Goal: Transaction & Acquisition: Purchase product/service

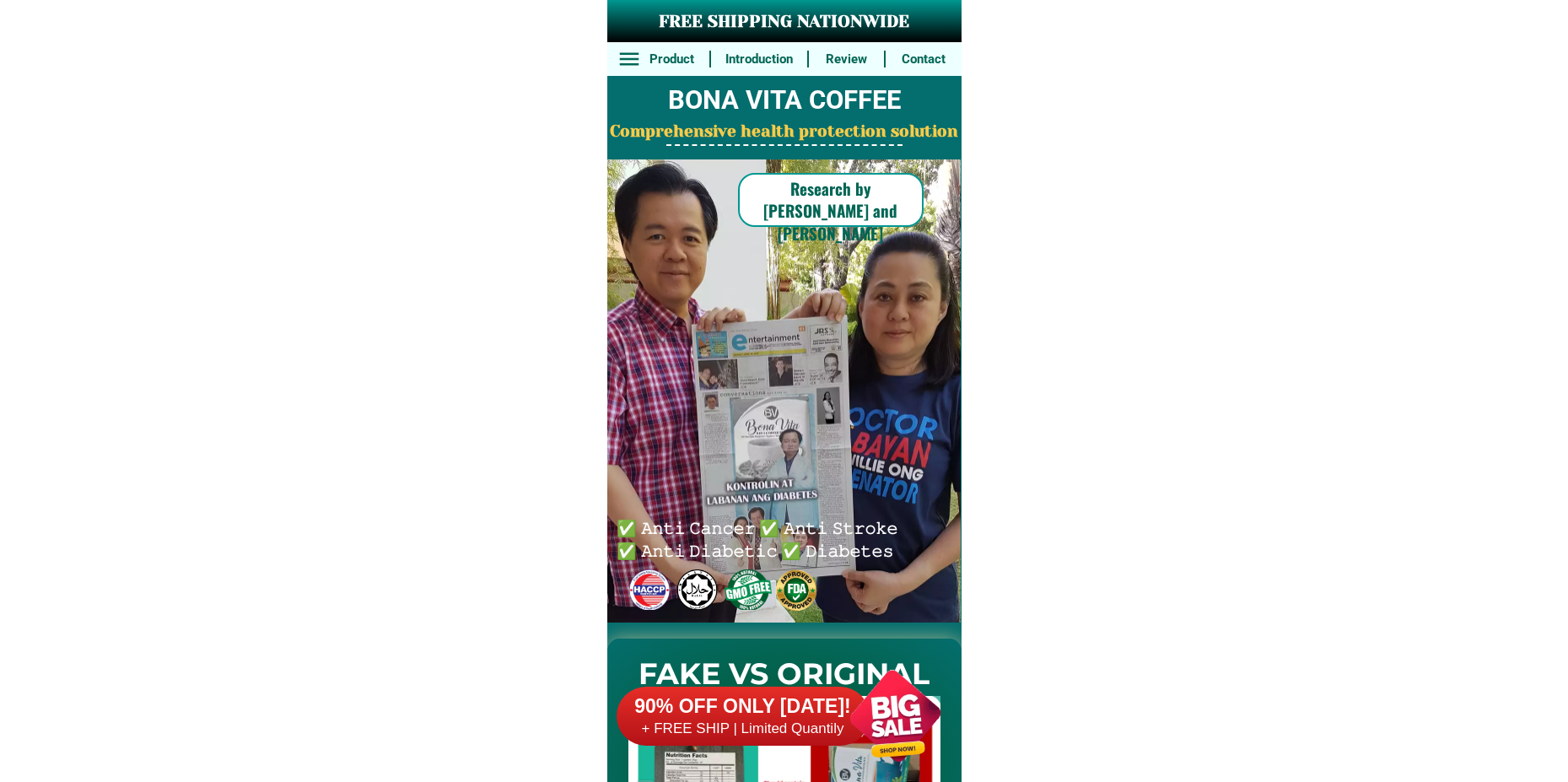
click at [880, 711] on div at bounding box center [895, 716] width 132 height 132
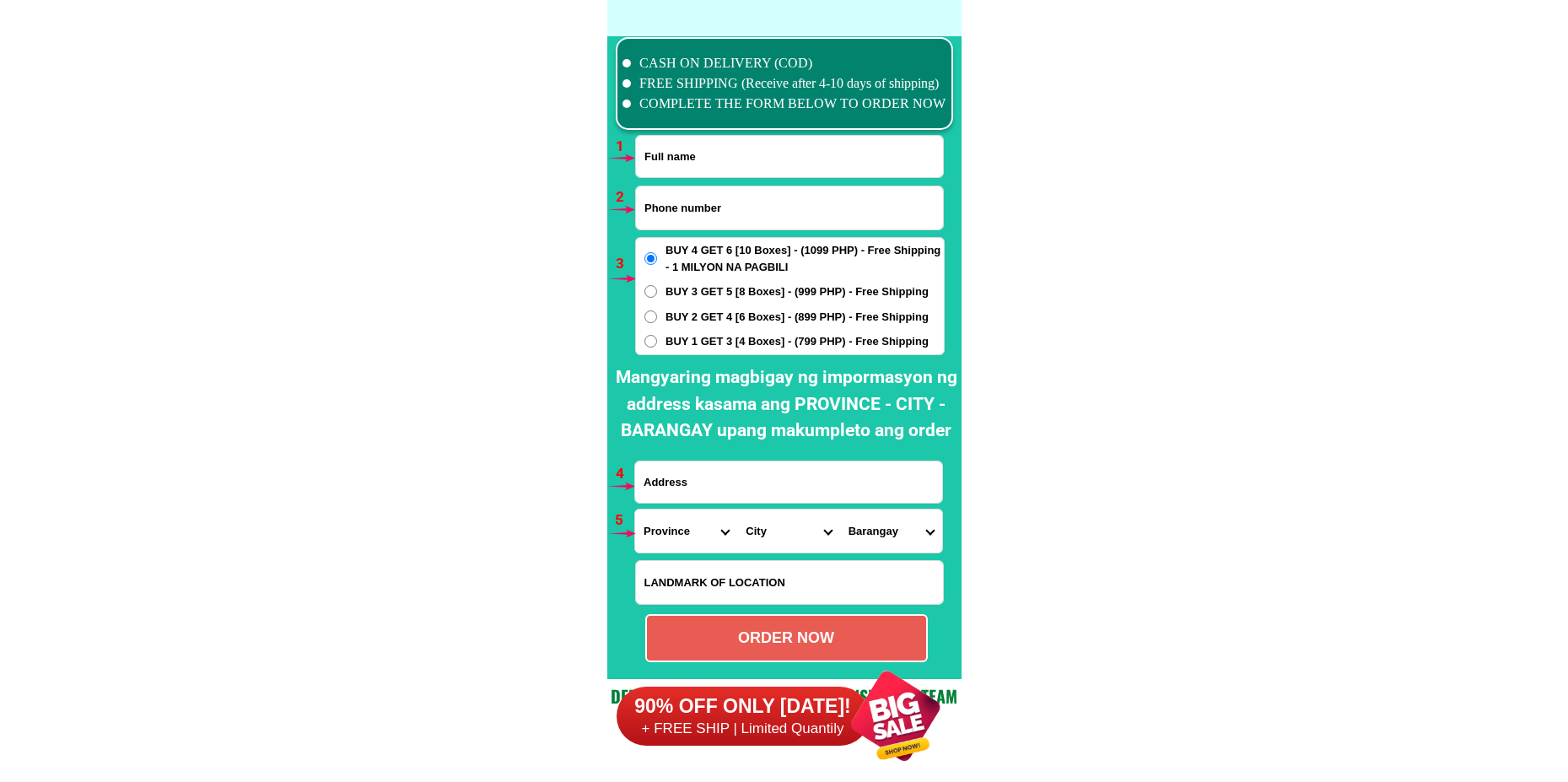
scroll to position [12404, 0]
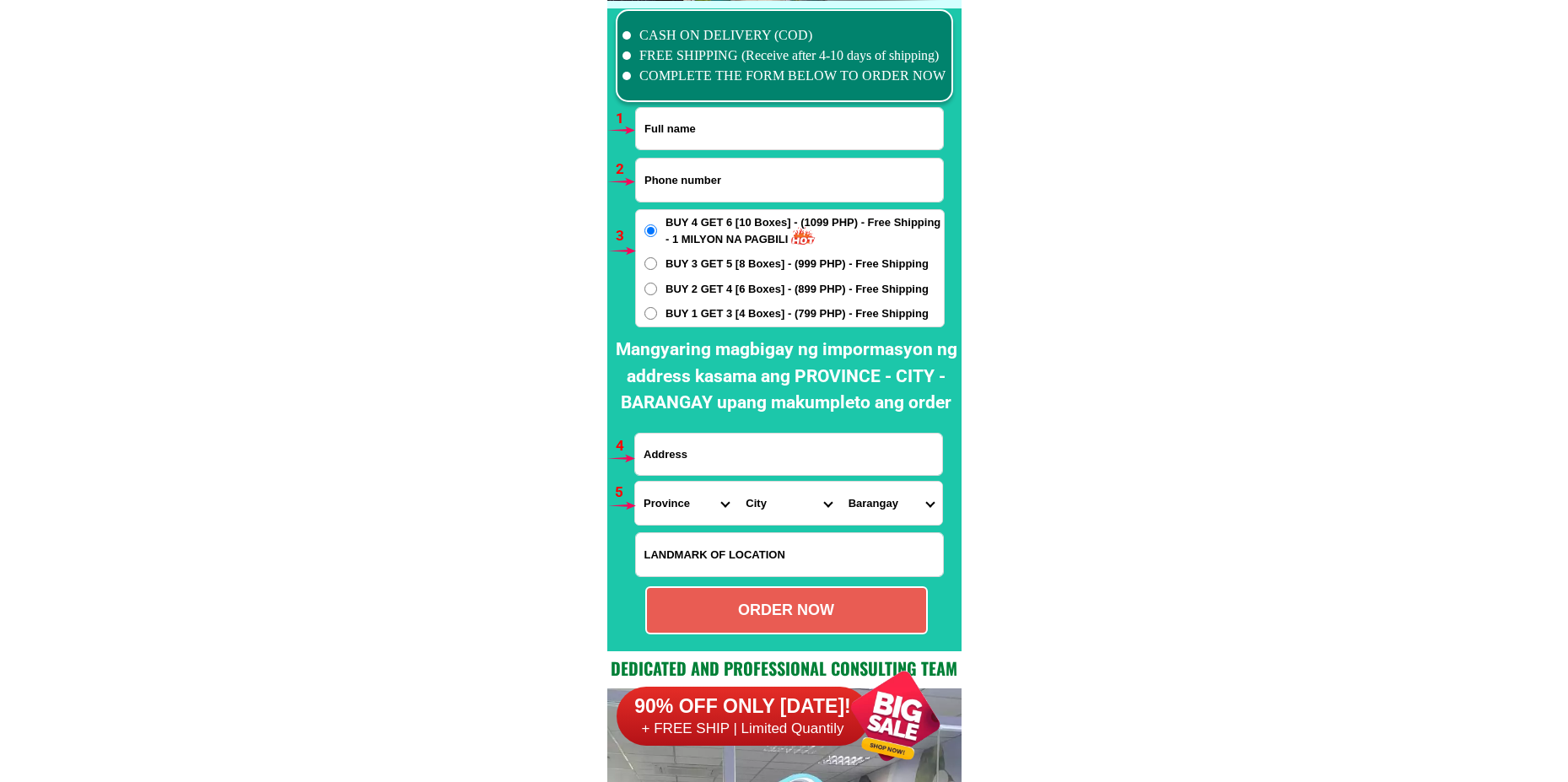
click at [668, 117] on input "Input full_name" at bounding box center [789, 129] width 307 height 41
paste input "[PERSON_NAME]"
type input "[PERSON_NAME]"
click at [715, 172] on input "Input phone_number" at bounding box center [789, 180] width 307 height 43
paste input "09702158195"
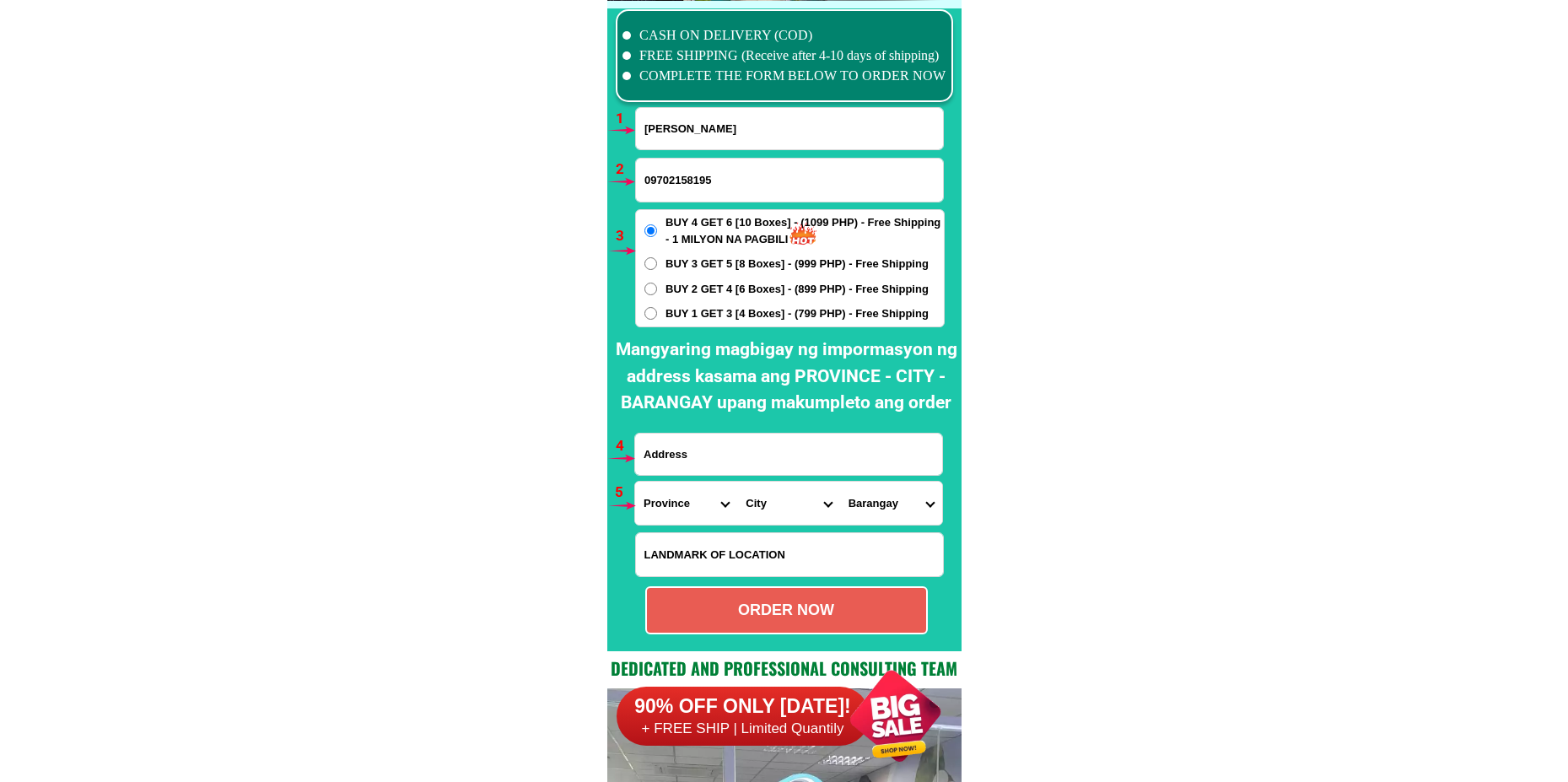
type input "09702158195"
click at [677, 443] on input "Input address" at bounding box center [788, 454] width 307 height 41
paste input "[PERSON_NAME] [GEOGRAPHIC_DATA] 31 lot 19 [PERSON_NAME] property zone [GEOGRAPH…"
type input "[PERSON_NAME] [GEOGRAPHIC_DATA] 31 lot 19 [PERSON_NAME] property zone [GEOGRAPH…"
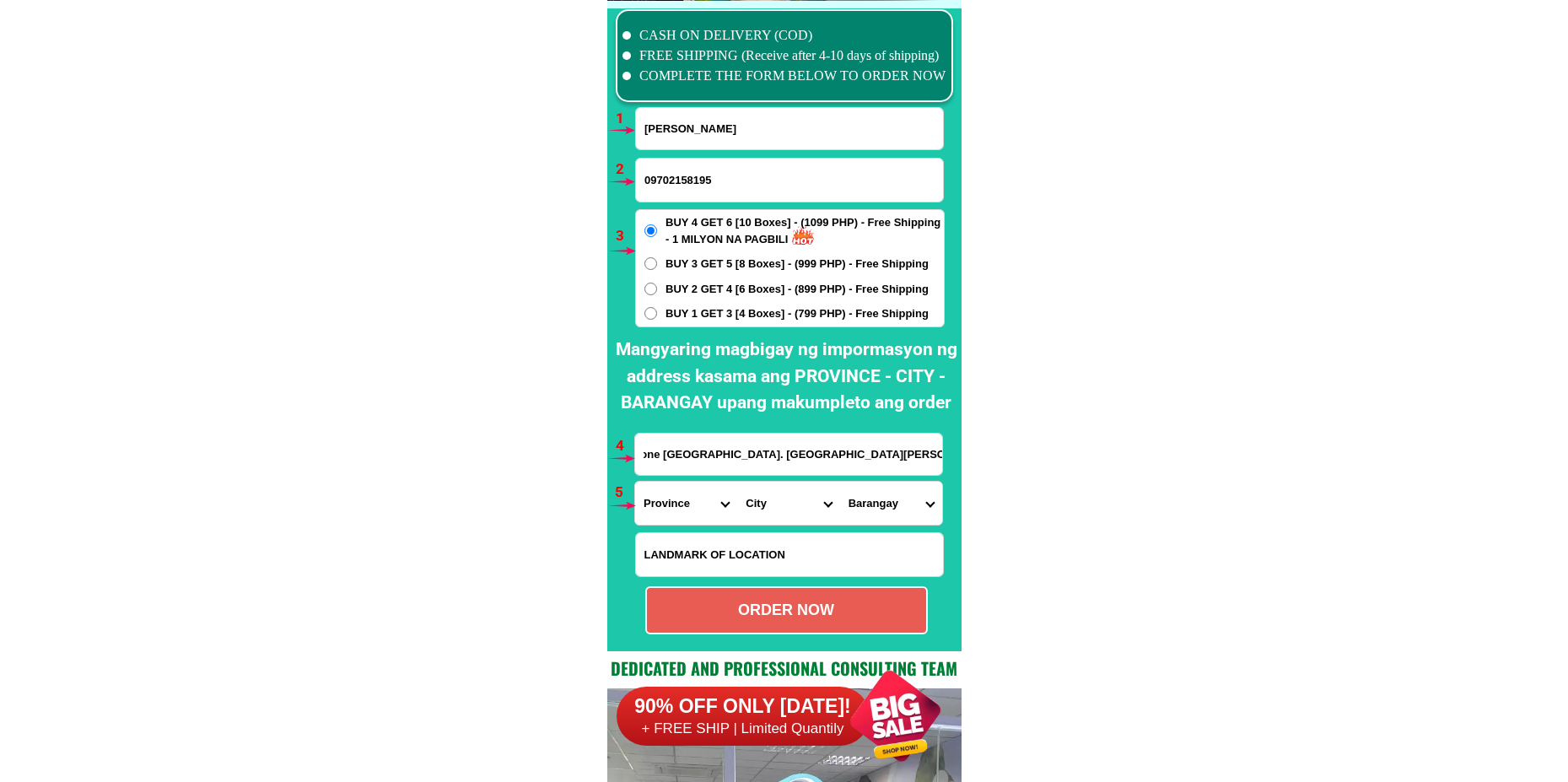
scroll to position [0, 0]
drag, startPoint x: 685, startPoint y: 509, endPoint x: 685, endPoint y: 483, distance: 26.0
click at [685, 507] on select "Province [GEOGRAPHIC_DATA] [GEOGRAPHIC_DATA][PERSON_NAME][GEOGRAPHIC_DATA][GEOG…" at bounding box center [686, 503] width 102 height 43
select select "63_826"
click at [635, 482] on select "Province [GEOGRAPHIC_DATA] [GEOGRAPHIC_DATA][PERSON_NAME][GEOGRAPHIC_DATA][GEOG…" at bounding box center [686, 503] width 102 height 43
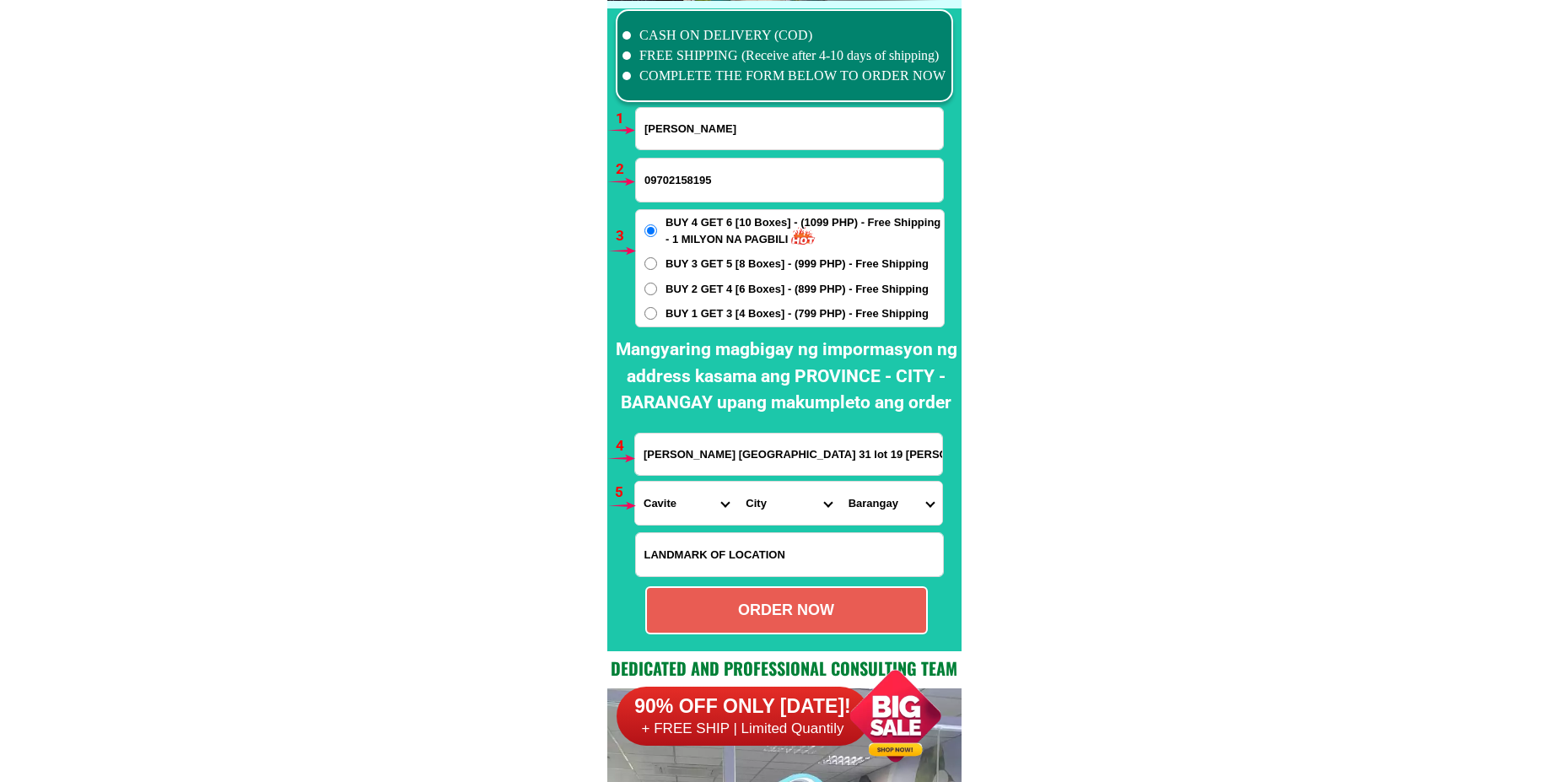
drag, startPoint x: 773, startPoint y: 506, endPoint x: 775, endPoint y: 497, distance: 9.2
click at [773, 506] on select "City [PERSON_NAME] [PERSON_NAME] [GEOGRAPHIC_DATA]-city [GEOGRAPHIC_DATA]-[GEOG…" at bounding box center [788, 503] width 102 height 43
select select "63_8262364"
click at [737, 482] on select "City [PERSON_NAME] [PERSON_NAME] [GEOGRAPHIC_DATA]-city [GEOGRAPHIC_DATA]-[GEOG…" at bounding box center [788, 503] width 102 height 43
click at [906, 501] on select "Barangay Burol Burol i Burol ii Burol iii [PERSON_NAME] (bago-a-ingud) [PERSON_…" at bounding box center [891, 503] width 102 height 43
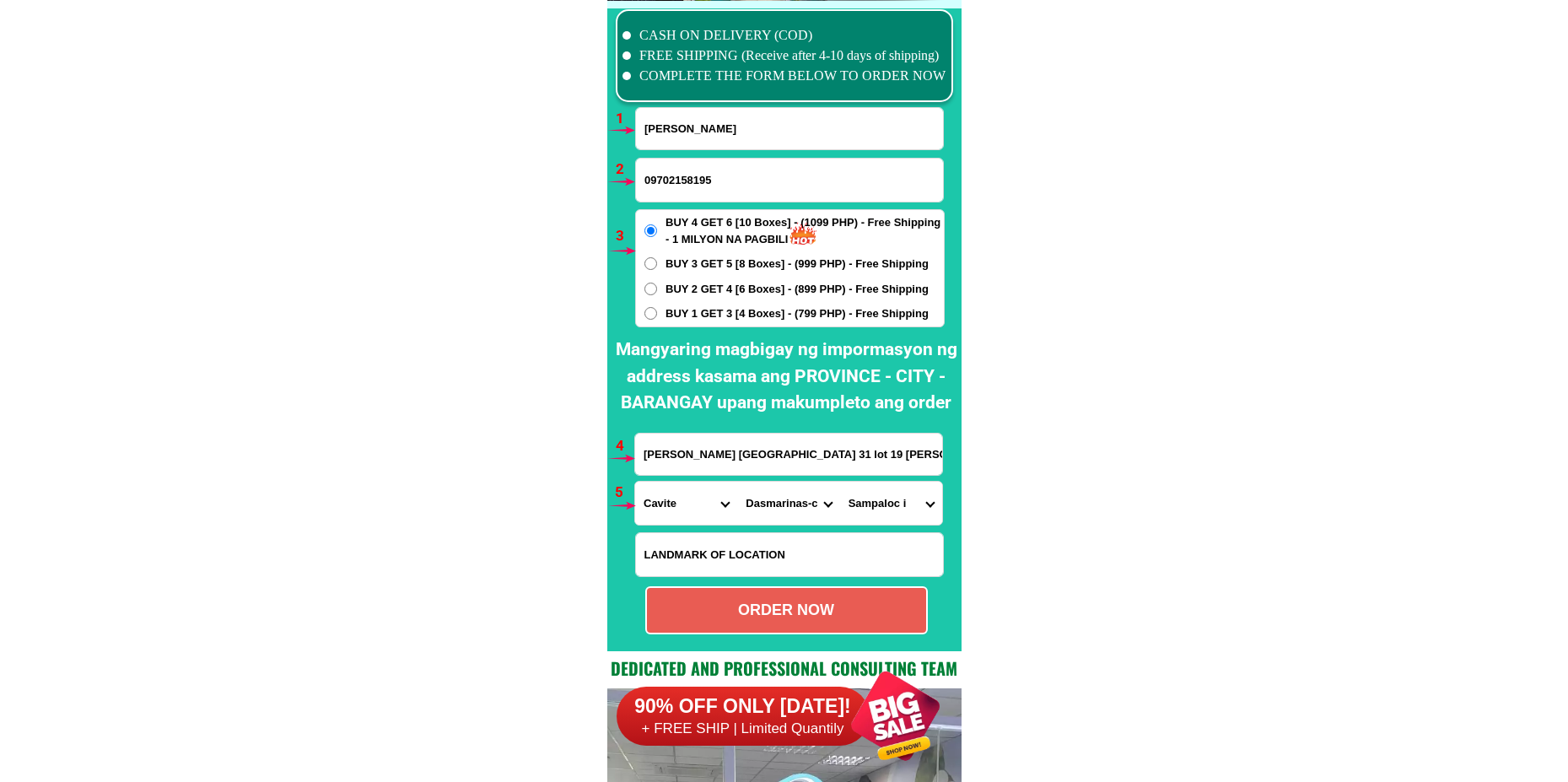
click at [840, 482] on select "Barangay Burol Burol i Burol ii Burol iii [PERSON_NAME] (bago-a-ingud) [PERSON_…" at bounding box center [891, 503] width 102 height 43
drag, startPoint x: 894, startPoint y: 510, endPoint x: 898, endPoint y: 499, distance: 11.7
click at [894, 510] on select "Barangay Burol Burol i Burol ii Burol iii [PERSON_NAME] (bago-a-ingud) [PERSON_…" at bounding box center [891, 503] width 102 height 43
select select "63_82623644700"
click at [840, 482] on select "Barangay Burol Burol i Burol ii Burol iii [PERSON_NAME] (bago-a-ingud) [PERSON_…" at bounding box center [891, 503] width 102 height 43
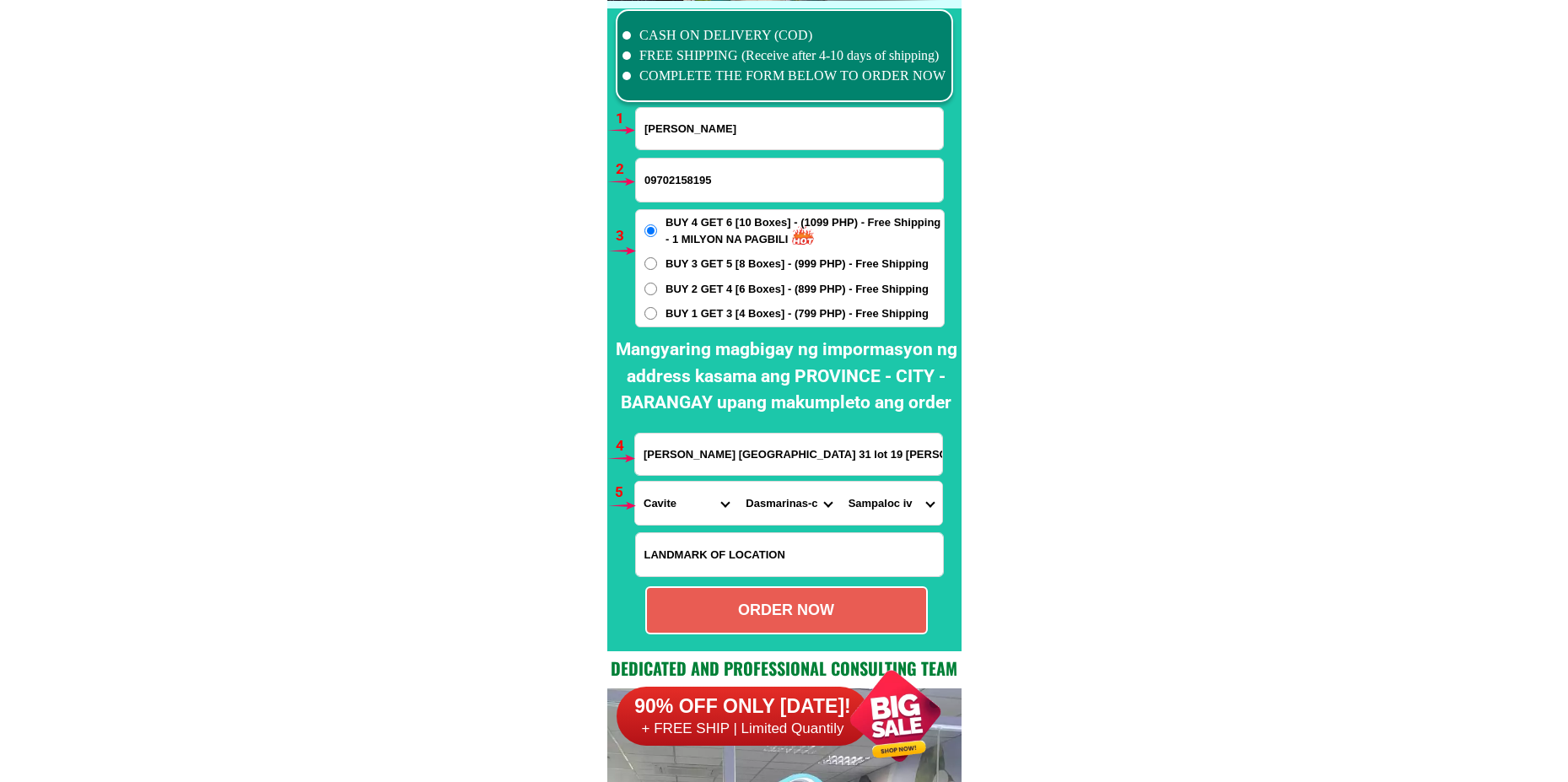
click at [731, 622] on div "ORDER NOW" at bounding box center [786, 610] width 283 height 48
radio input "true"
click at [659, 117] on input "Input full_name" at bounding box center [789, 129] width 307 height 41
paste input "[PERSON_NAME]"
type input "[PERSON_NAME]"
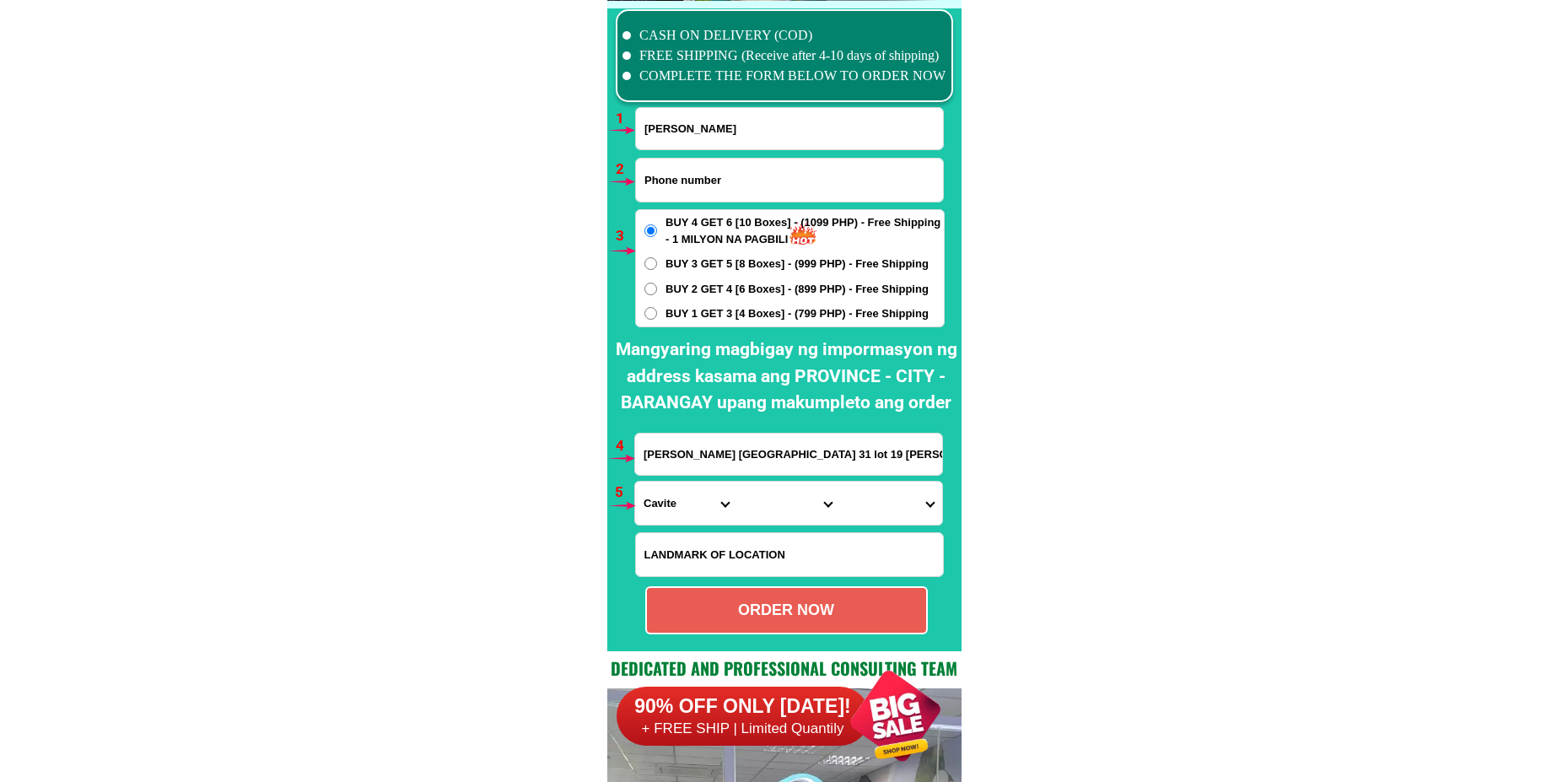
click at [658, 190] on input "Input phone_number" at bounding box center [789, 180] width 307 height 43
paste input "09107176304"
type input "09107176304"
click at [711, 455] on input "Input address" at bounding box center [788, 454] width 307 height 41
paste input "81.purok l.gusa [GEOGRAPHIC_DATA] .de [GEOGRAPHIC_DATA]."
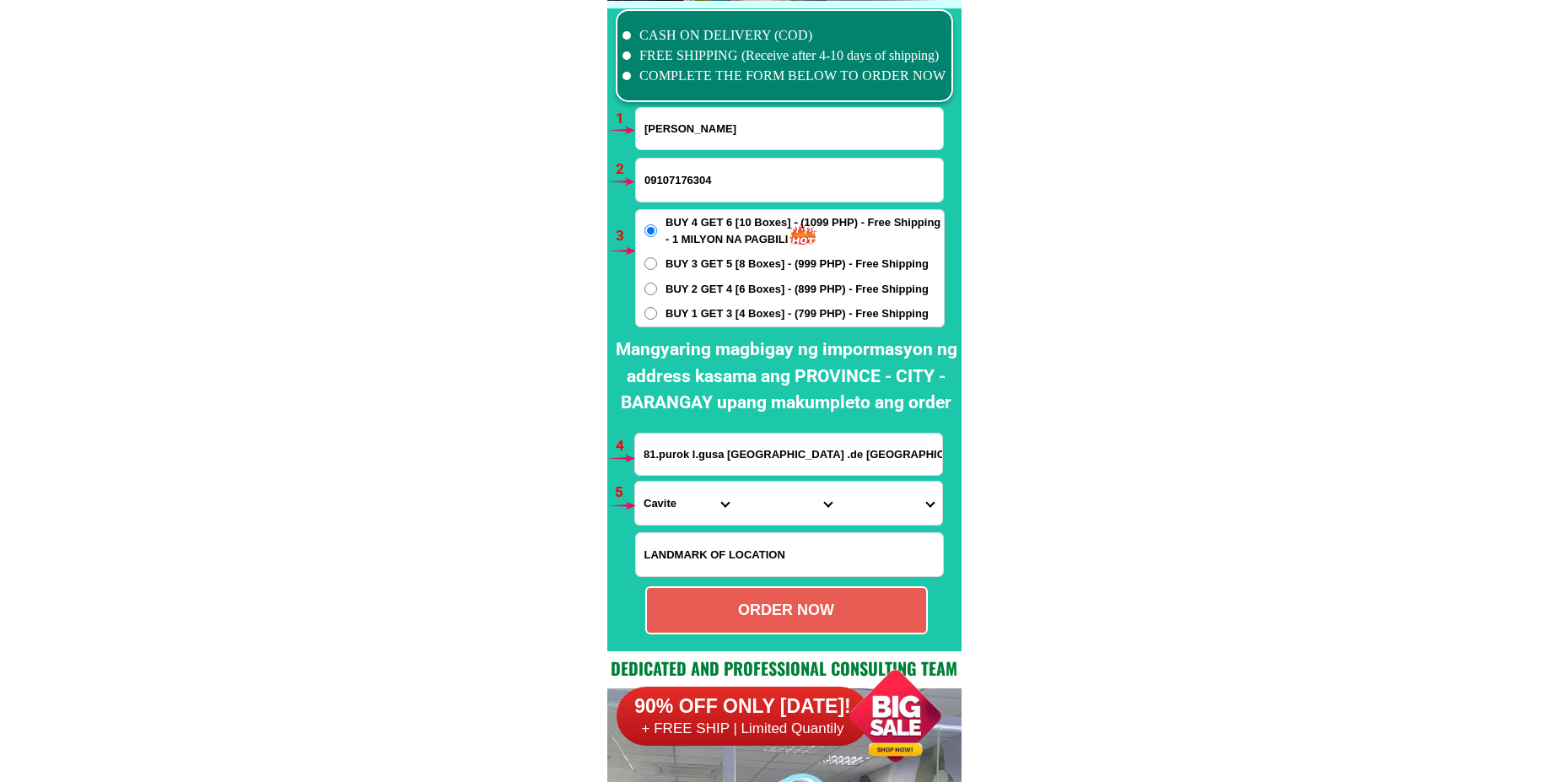
type input "81.purok l.gusa [GEOGRAPHIC_DATA] .de [GEOGRAPHIC_DATA]."
click at [689, 501] on select "Province [GEOGRAPHIC_DATA] [GEOGRAPHIC_DATA][PERSON_NAME][GEOGRAPHIC_DATA][GEOG…" at bounding box center [686, 503] width 102 height 43
click at [635, 482] on select "Province [GEOGRAPHIC_DATA] [GEOGRAPHIC_DATA][PERSON_NAME][GEOGRAPHIC_DATA][GEOG…" at bounding box center [686, 503] width 102 height 43
click at [703, 491] on select "Province [GEOGRAPHIC_DATA] [GEOGRAPHIC_DATA][PERSON_NAME][GEOGRAPHIC_DATA][GEOG…" at bounding box center [686, 503] width 102 height 43
select select "63_386"
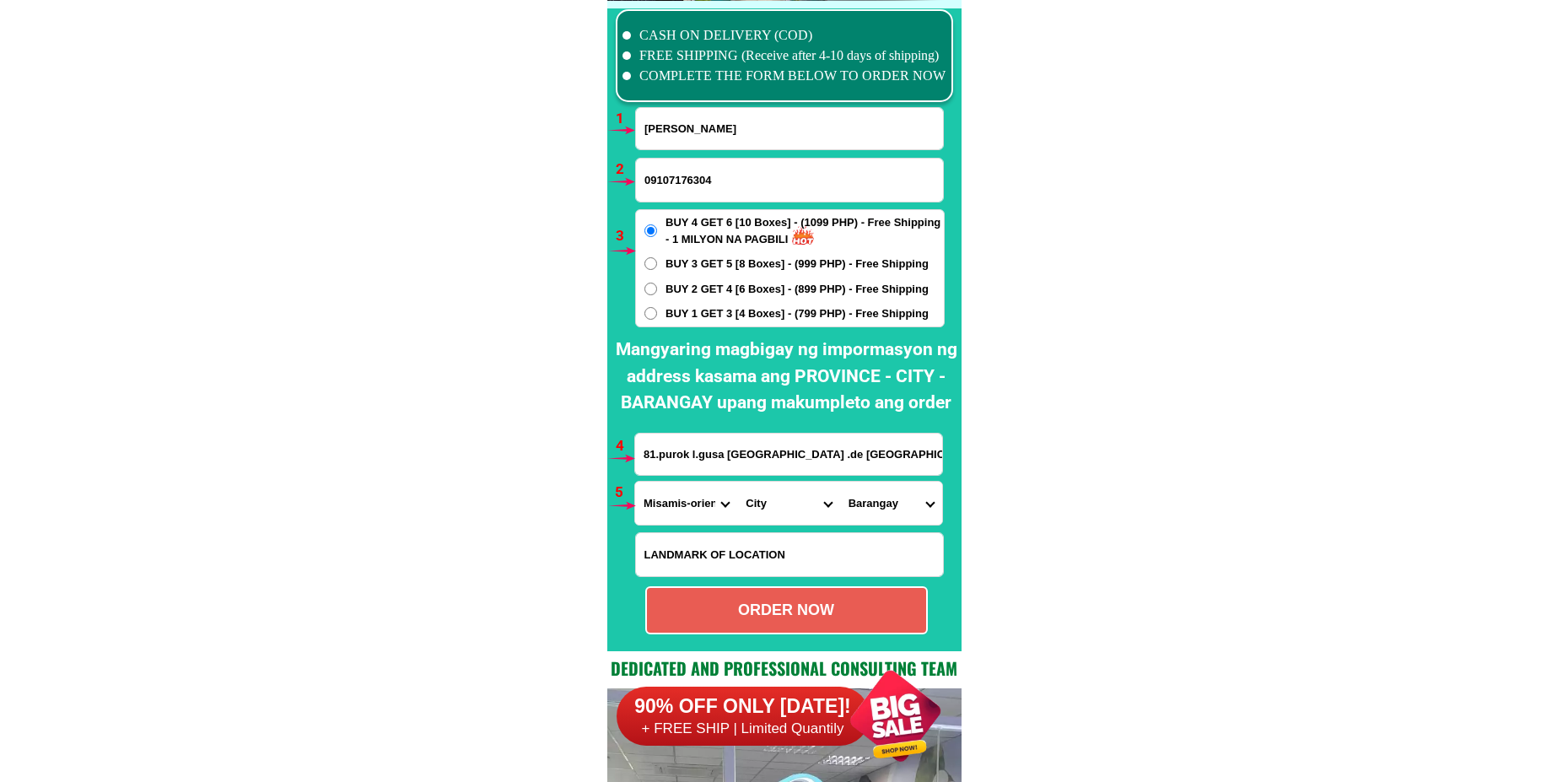
click at [635, 482] on select "Province [GEOGRAPHIC_DATA] [GEOGRAPHIC_DATA][PERSON_NAME][GEOGRAPHIC_DATA][GEOG…" at bounding box center [686, 503] width 102 height 43
click at [747, 509] on select "City Alubijid [GEOGRAPHIC_DATA][PERSON_NAME][GEOGRAPHIC_DATA][GEOGRAPHIC_DATA] …" at bounding box center [788, 503] width 102 height 43
select select "63_386807"
click at [737, 482] on select "City Alubijid [GEOGRAPHIC_DATA][PERSON_NAME][GEOGRAPHIC_DATA][GEOGRAPHIC_DATA] …" at bounding box center [788, 503] width 102 height 43
click at [885, 510] on select "Barangay Agusan Baikingon [GEOGRAPHIC_DATA] Balulang Barangay 1 (pob.) Barangay…" at bounding box center [891, 503] width 102 height 43
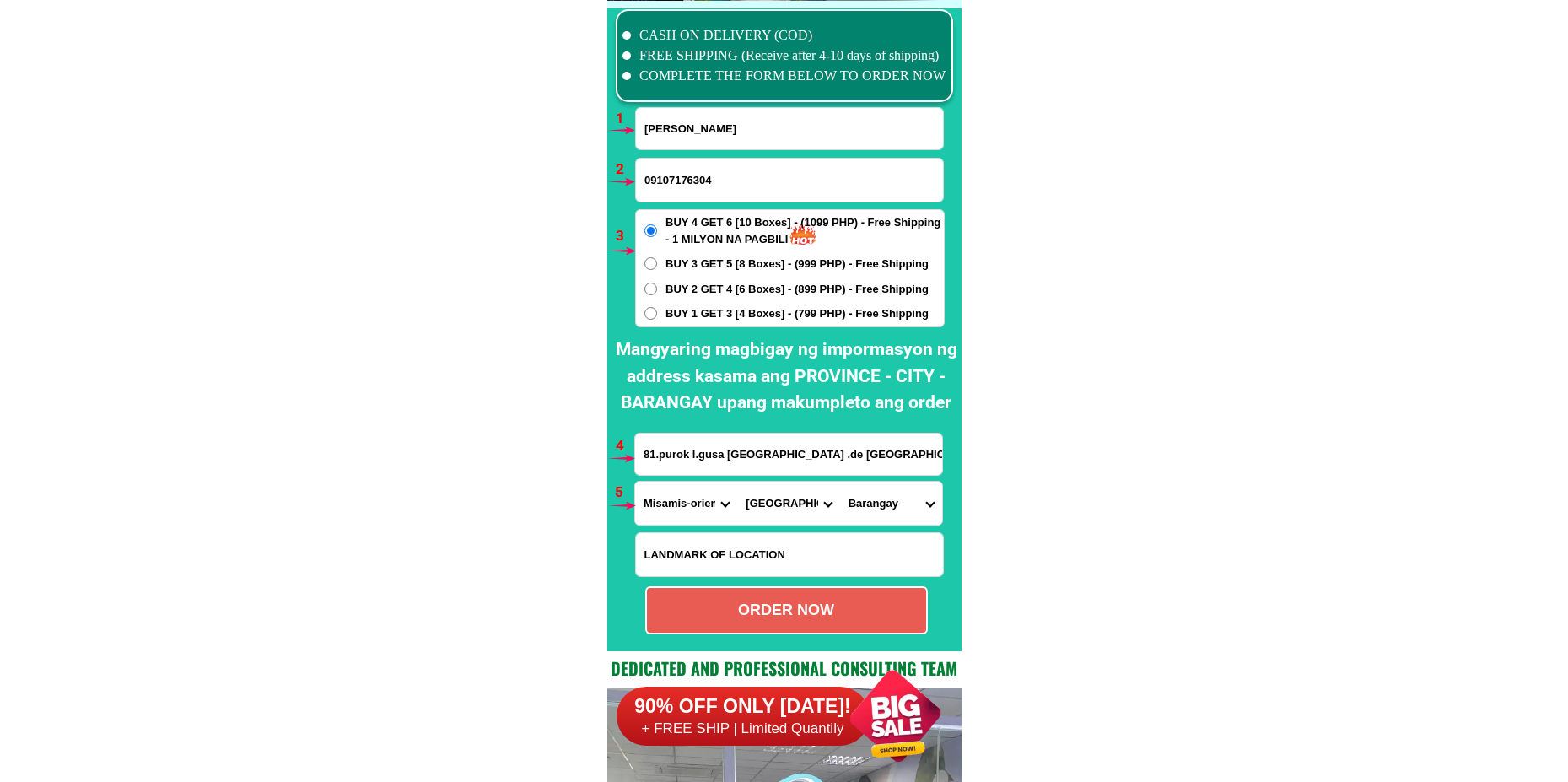
select select "63_3868073194"
click at [840, 482] on select "Barangay Agusan Baikingon [GEOGRAPHIC_DATA] Balulang Barangay 1 (pob.) Barangay…" at bounding box center [891, 503] width 102 height 43
click at [813, 603] on div "ORDER NOW" at bounding box center [786, 610] width 279 height 23
radio input "true"
click at [732, 132] on input "[PERSON_NAME]" at bounding box center [789, 129] width 307 height 41
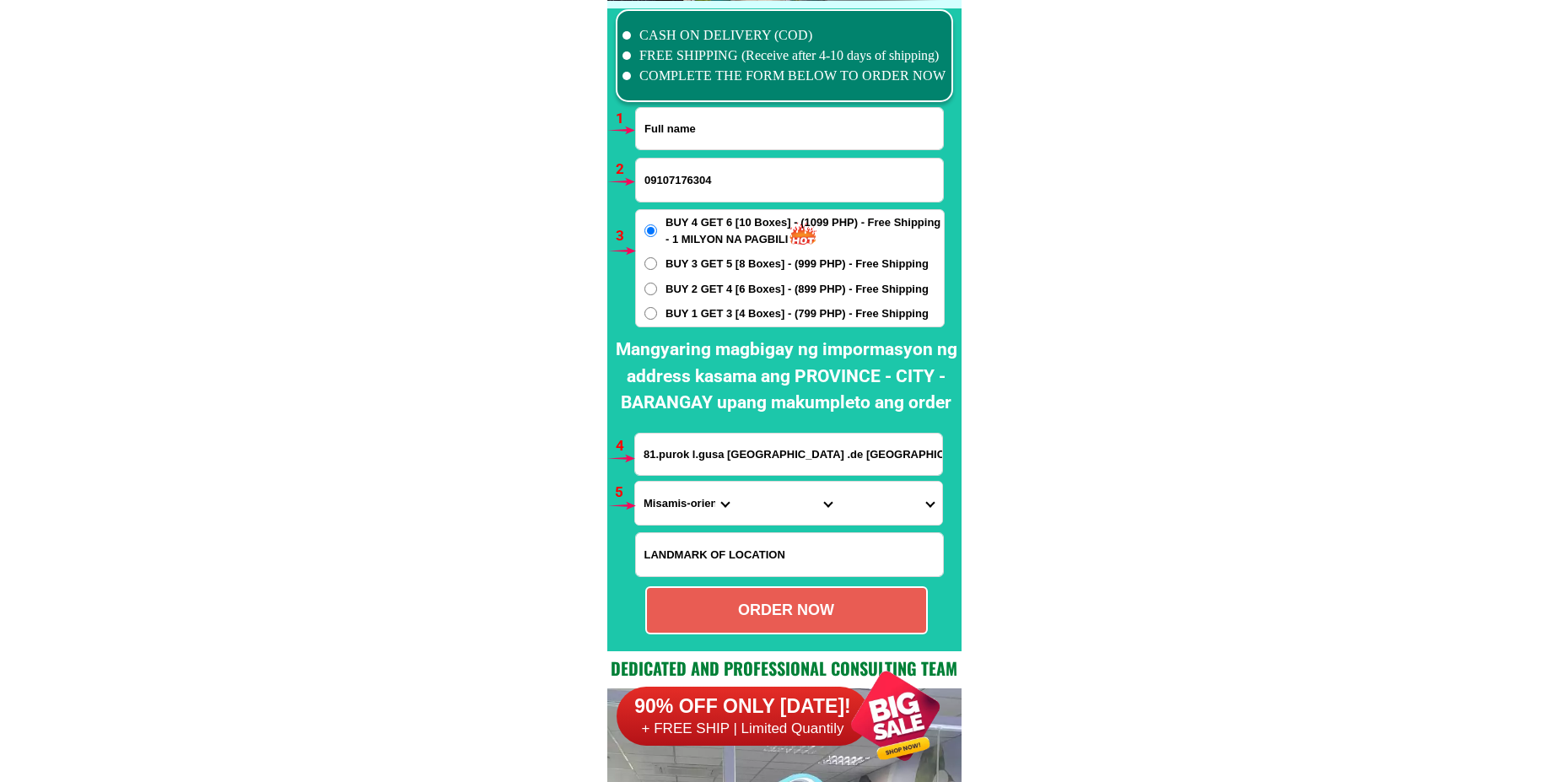
paste input "[PERSON_NAME]"
type input "[PERSON_NAME]"
click at [700, 301] on div "BUY 4 GET 6 [10 Boxes] - (1099 PHP) - Free Shipping - 1 MILYON NA PAGBILI BUY 3…" at bounding box center [790, 269] width 310 height 118
click at [707, 313] on span "BUY 1 GET 3 [4 Boxes] - (799 PHP) - Free Shipping" at bounding box center [797, 314] width 263 height 17
click at [657, 313] on input "BUY 1 GET 3 [4 Boxes] - (799 PHP) - Free Shipping" at bounding box center [651, 314] width 12 height 12
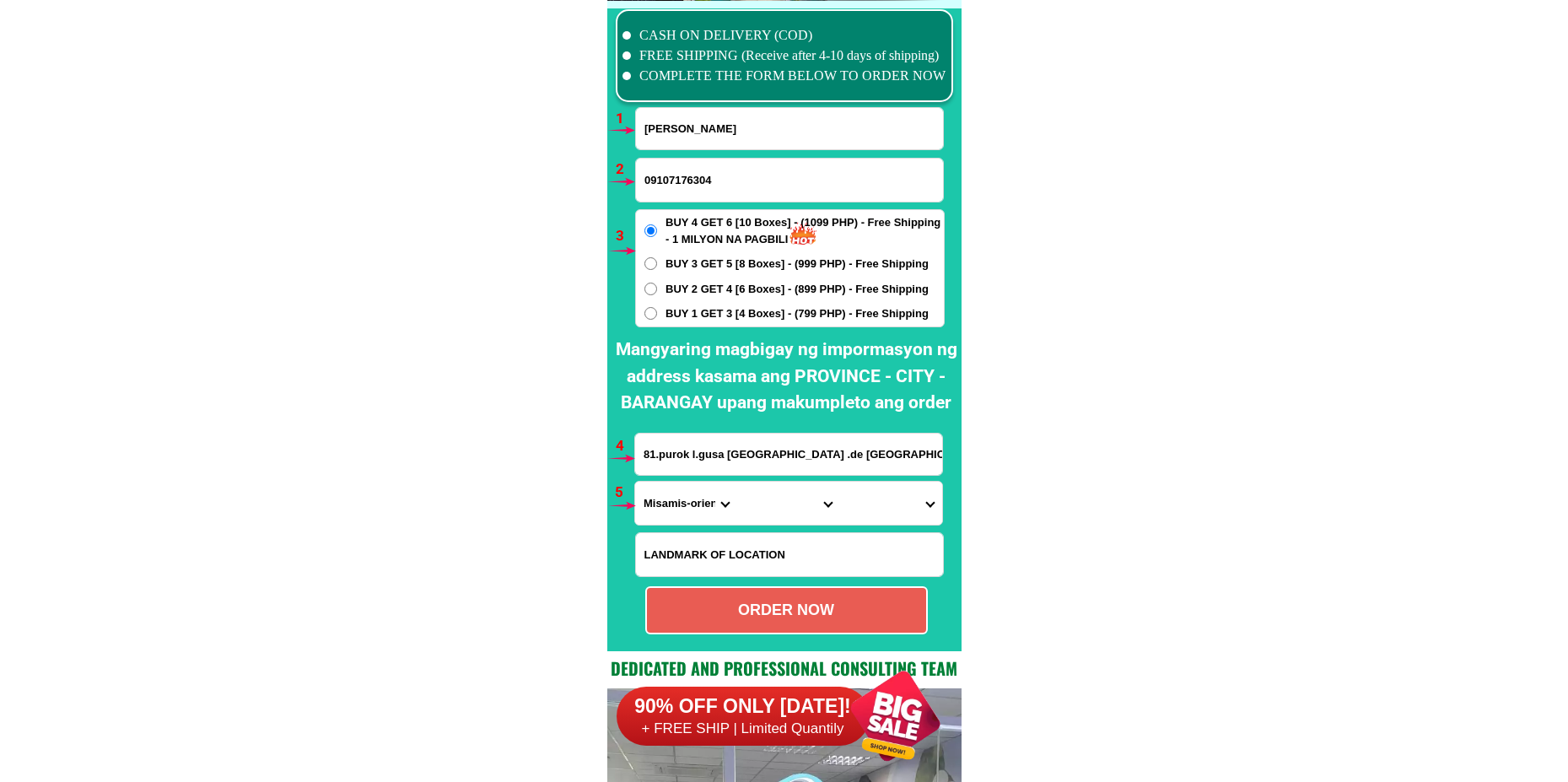
radio input "true"
click at [776, 440] on input "81.purok l.gusa [GEOGRAPHIC_DATA] .de [GEOGRAPHIC_DATA]." at bounding box center [788, 454] width 307 height 41
paste input "blk 12 lot 15 [GEOGRAPHIC_DATA] villaguio brgy llanna [PERSON_NAME][GEOGRAPHIC_…"
type input "blk 12 lot 15 [GEOGRAPHIC_DATA] villaguio brgy llanna [PERSON_NAME][GEOGRAPHIC_…"
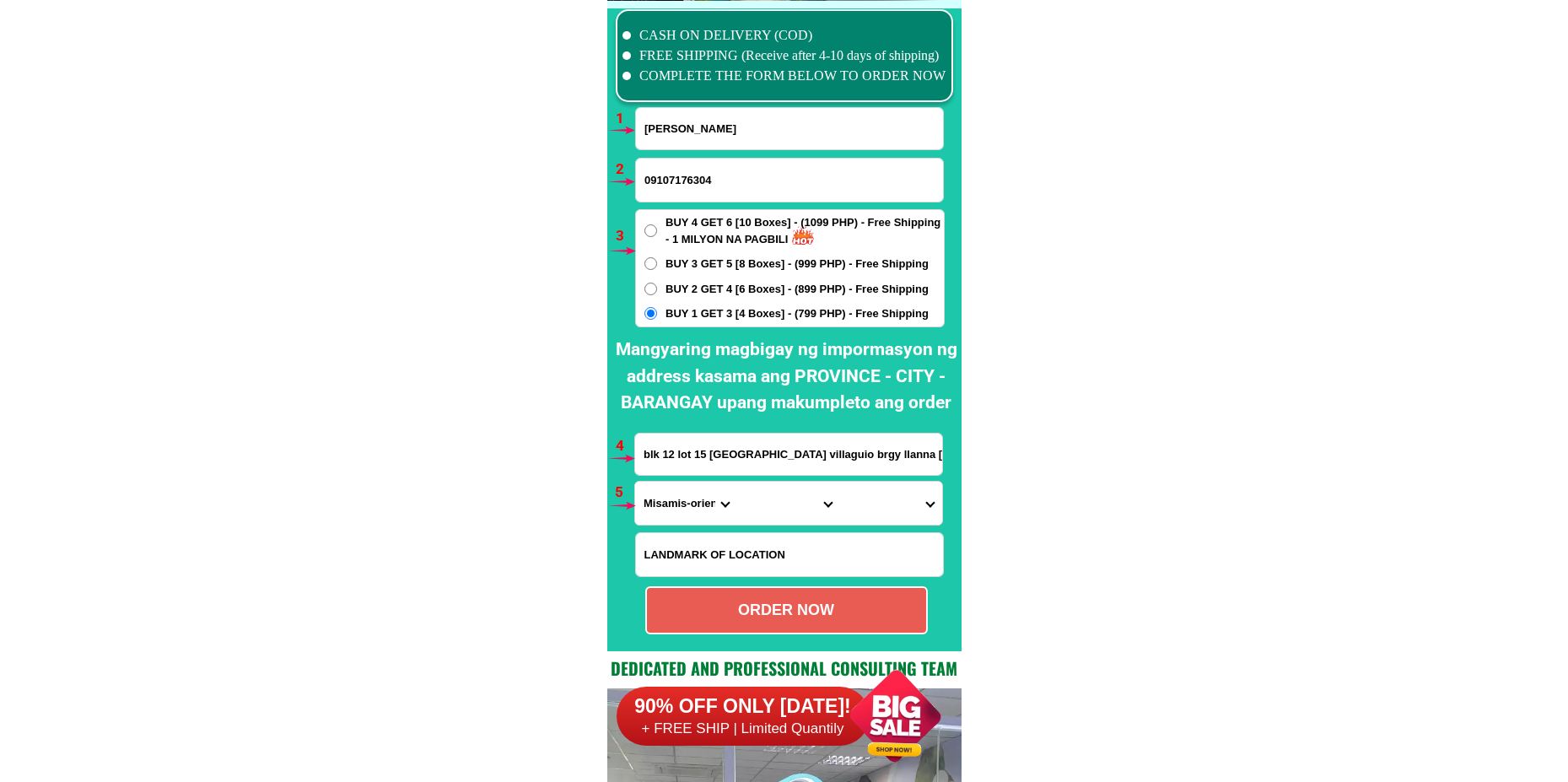
scroll to position [0, 86]
click at [700, 166] on input "09107176304" at bounding box center [789, 180] width 307 height 43
paste input "O92673330006"
drag, startPoint x: 652, startPoint y: 187, endPoint x: 626, endPoint y: 188, distance: 26.0
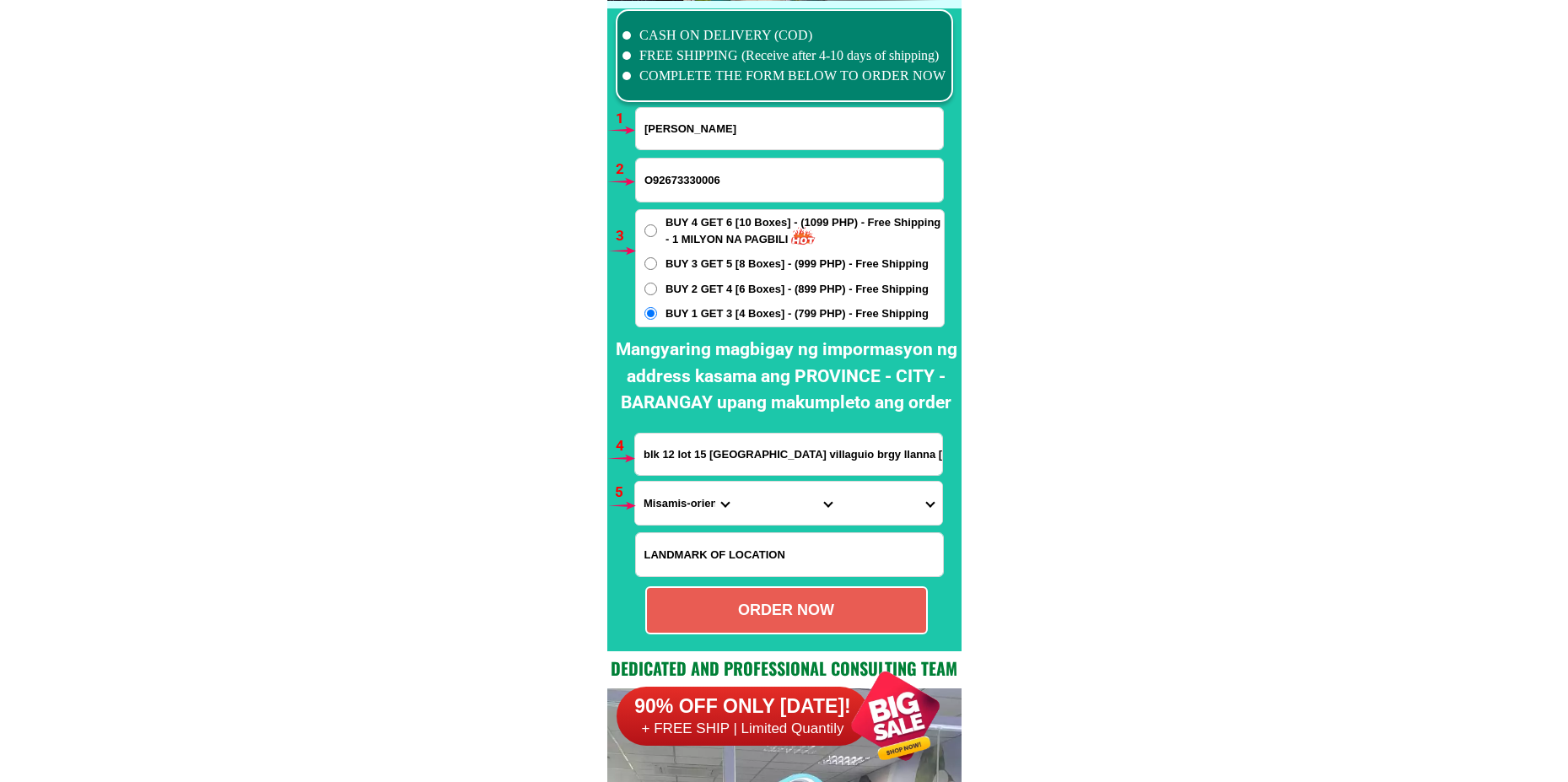
click at [628, 186] on div "CASH ON DELIVERY (COD) FREE SHIPPING (Receive after 4-10 days of shipping) COMP…" at bounding box center [784, 326] width 354 height 650
click at [674, 178] on input "092673330006" at bounding box center [789, 180] width 307 height 43
click at [703, 177] on input "092673330006" at bounding box center [789, 180] width 307 height 43
type input "09267333006"
click at [738, 311] on span "BUY 1 GET 3 [4 Boxes] - (799 PHP) - Free Shipping" at bounding box center [797, 314] width 263 height 17
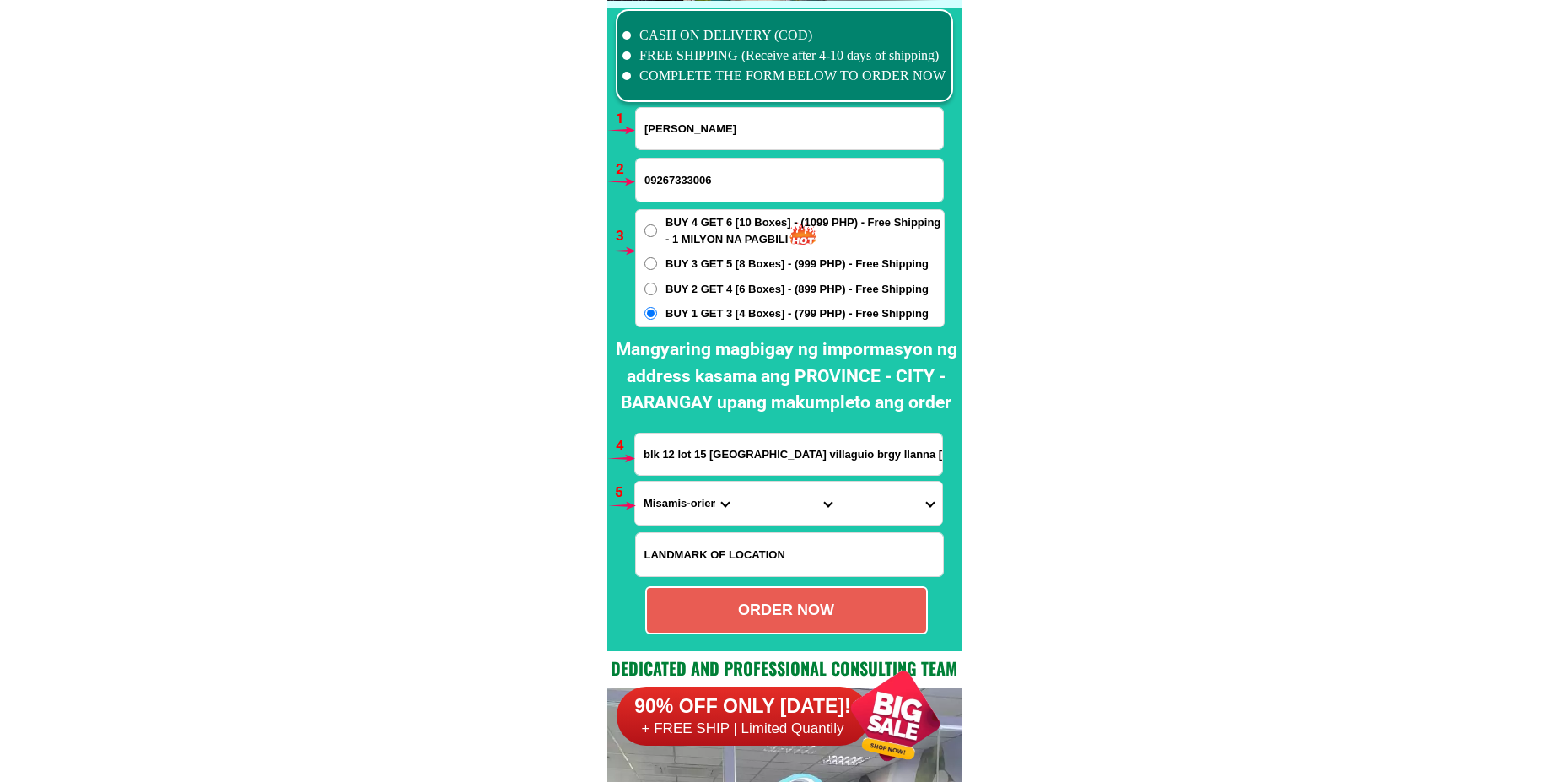
click at [657, 311] on input "BUY 1 GET 3 [4 Boxes] - (799 PHP) - Free Shipping" at bounding box center [651, 314] width 12 height 12
click at [666, 506] on select "Province [GEOGRAPHIC_DATA] [GEOGRAPHIC_DATA][PERSON_NAME][GEOGRAPHIC_DATA][GEOG…" at bounding box center [686, 503] width 102 height 43
select select "63_826"
click at [635, 482] on select "Province [GEOGRAPHIC_DATA] [GEOGRAPHIC_DATA][PERSON_NAME][GEOGRAPHIC_DATA][GEOG…" at bounding box center [686, 503] width 102 height 43
click at [764, 519] on select "City [PERSON_NAME] [PERSON_NAME] [GEOGRAPHIC_DATA]-city [GEOGRAPHIC_DATA]-[GEOG…" at bounding box center [788, 503] width 102 height 43
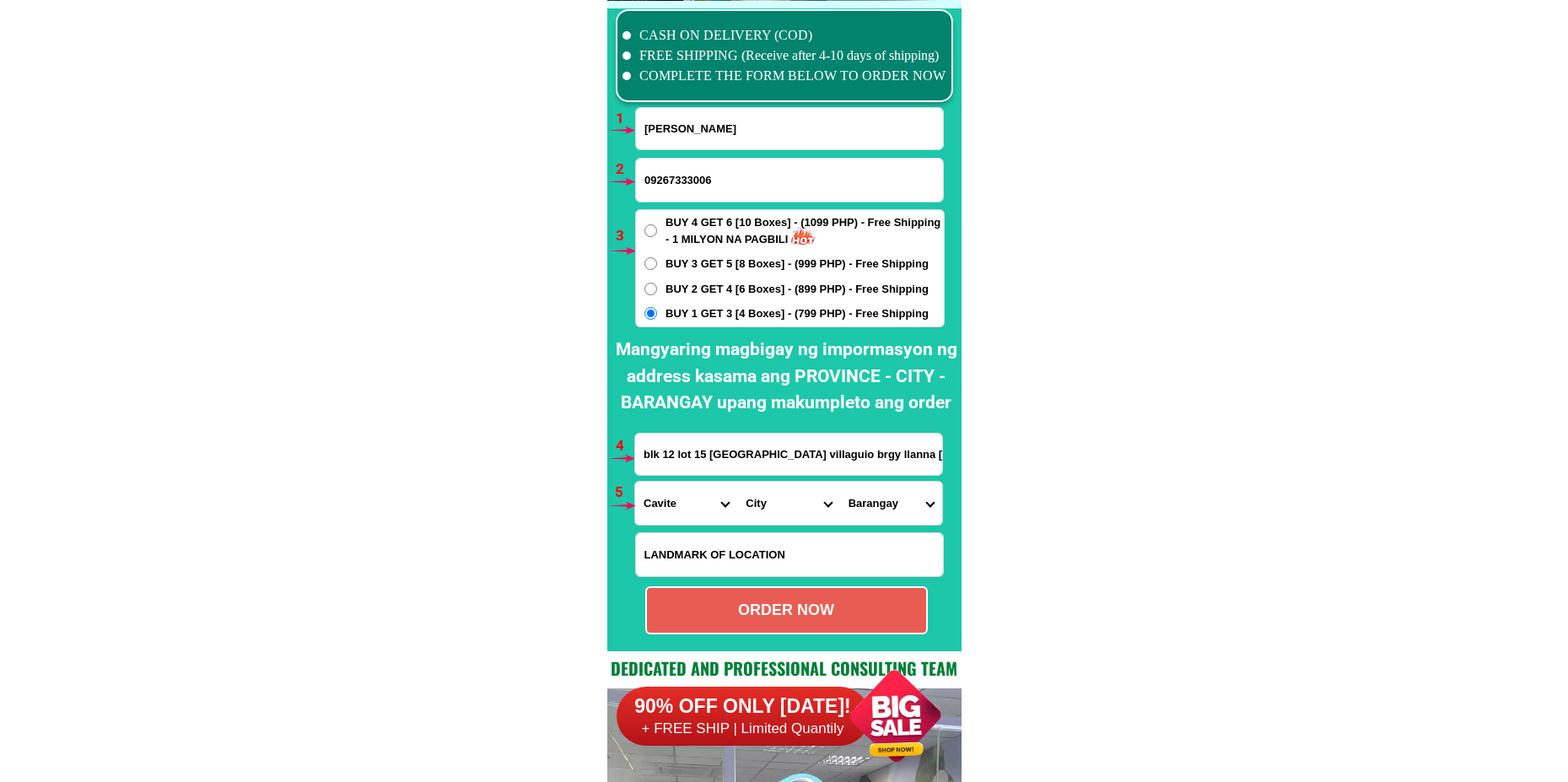
select select "63_8262990"
click at [737, 482] on select "City [PERSON_NAME] [PERSON_NAME] [GEOGRAPHIC_DATA]-city [GEOGRAPHIC_DATA]-[GEOG…" at bounding box center [788, 503] width 102 height 43
drag, startPoint x: 881, startPoint y: 512, endPoint x: 888, endPoint y: 486, distance: 26.9
click at [881, 512] on select "Barangay [PERSON_NAME] (piscal mundo) [PERSON_NAME] (lagundian) [PERSON_NAME] (…" at bounding box center [891, 503] width 102 height 43
select select "63_82629907961"
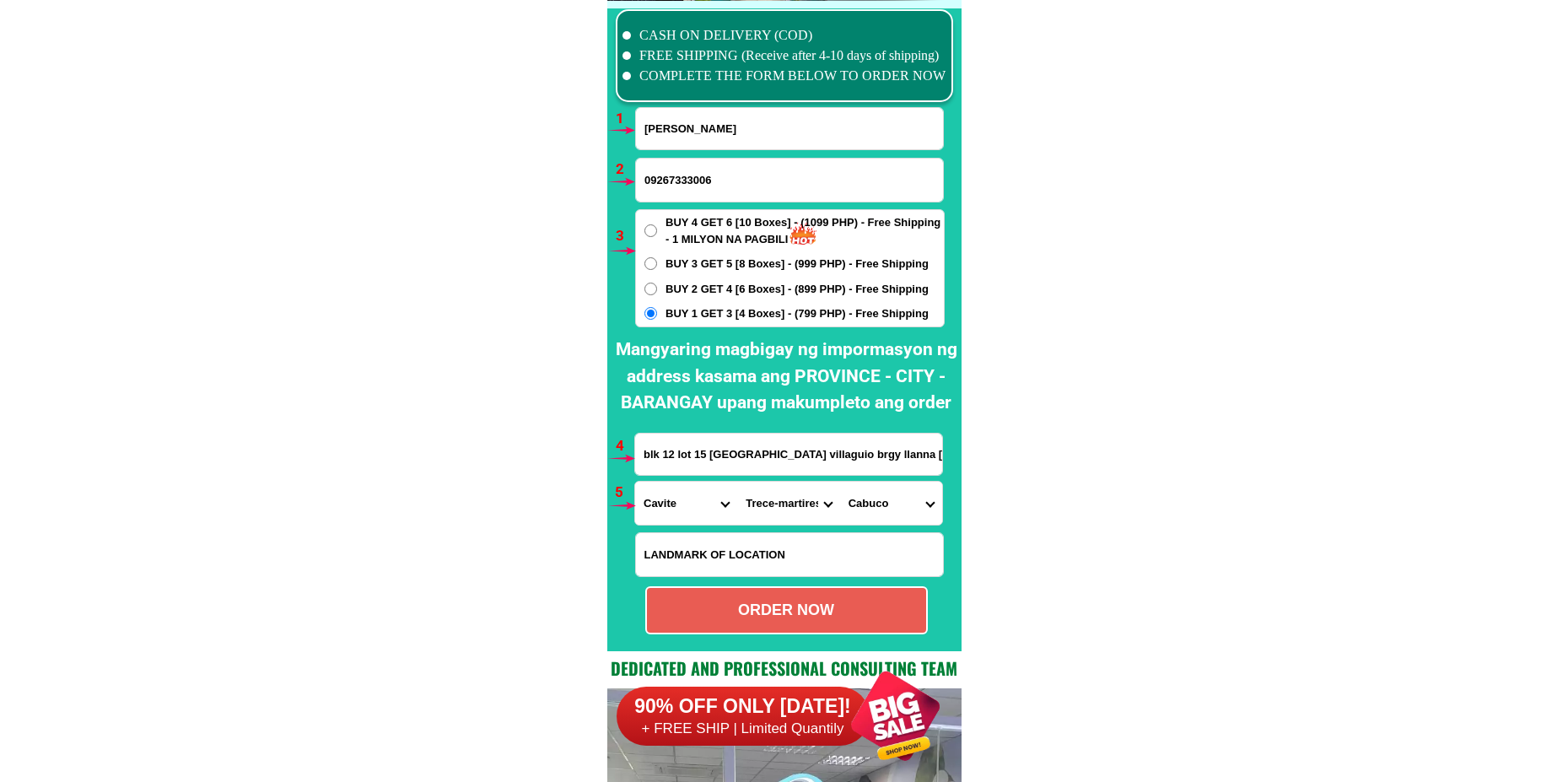
click at [840, 482] on select "Barangay [PERSON_NAME] (piscal mundo) [PERSON_NAME] (lagundian) [PERSON_NAME] (…" at bounding box center [891, 503] width 102 height 43
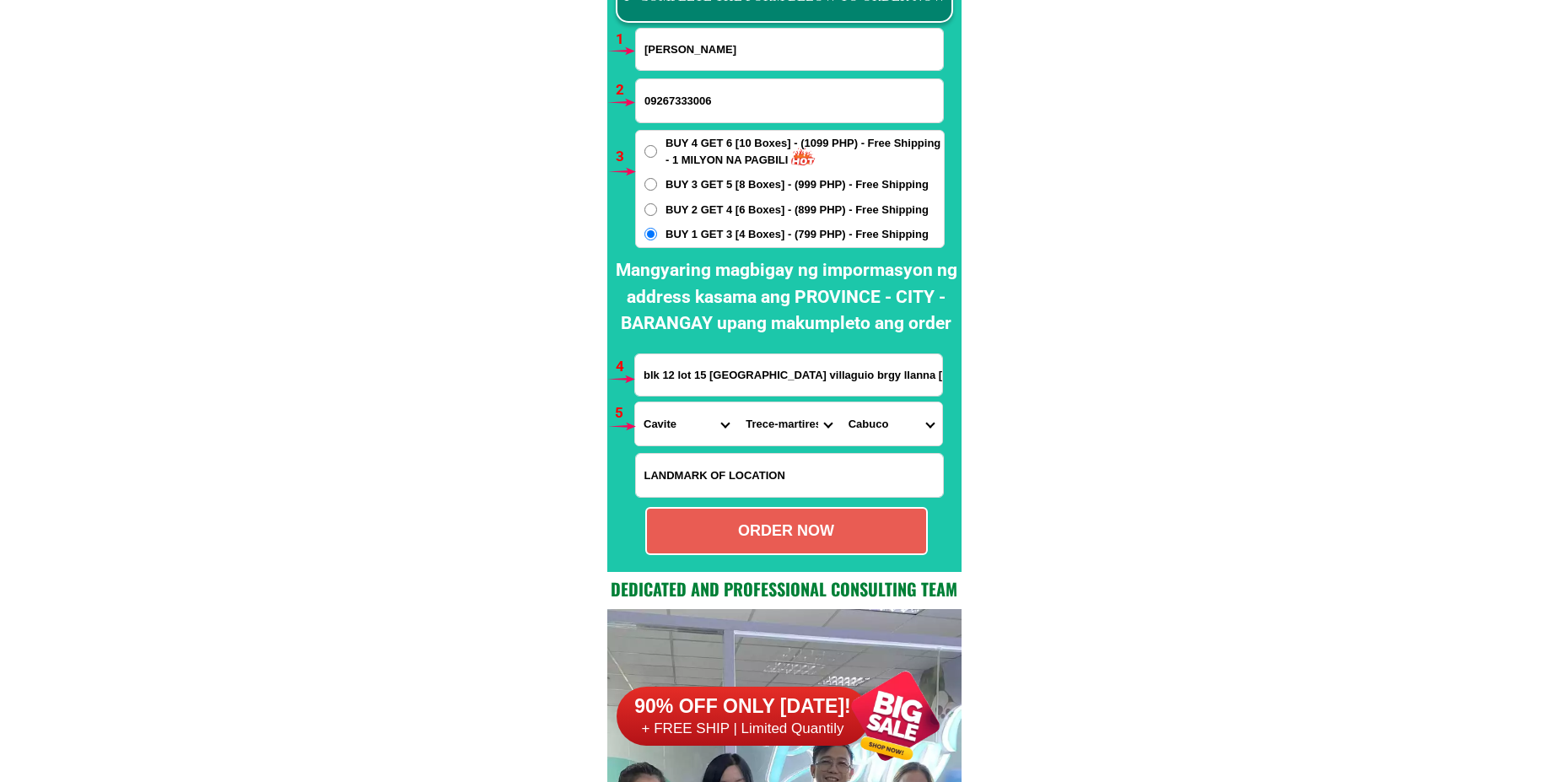
scroll to position [12488, 0]
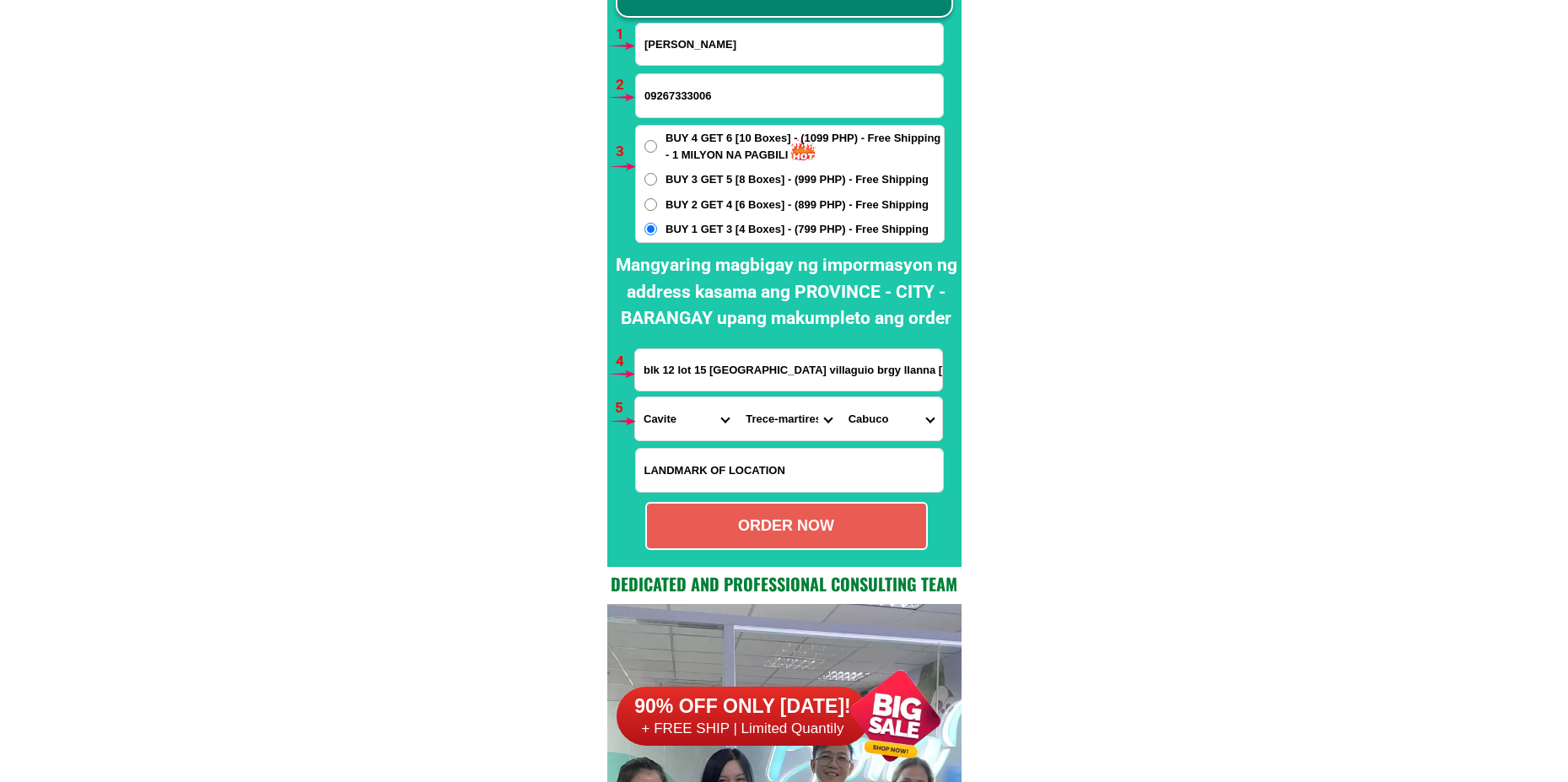
click at [790, 529] on div "ORDER NOW" at bounding box center [786, 526] width 279 height 23
radio input "true"
